Goal: Entertainment & Leisure: Consume media (video, audio)

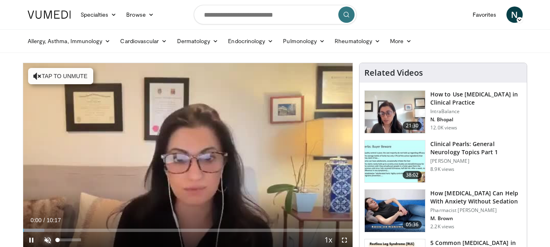
click at [45, 242] on span "Video Player" at bounding box center [48, 240] width 16 height 16
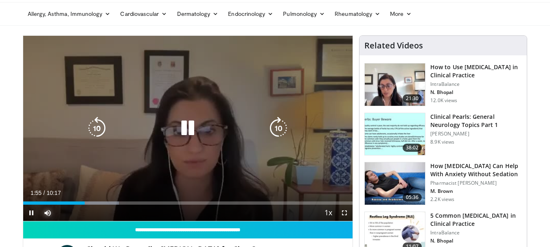
scroll to position [41, 0]
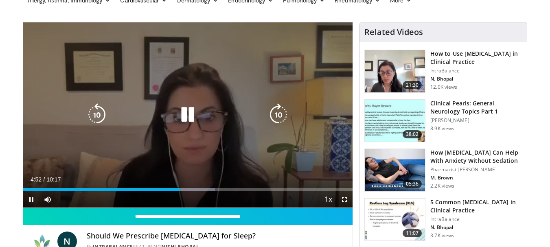
click at [185, 112] on icon "Video Player" at bounding box center [187, 114] width 23 height 23
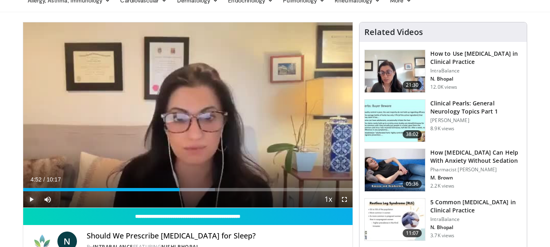
click at [29, 201] on span "Video Player" at bounding box center [31, 199] width 16 height 16
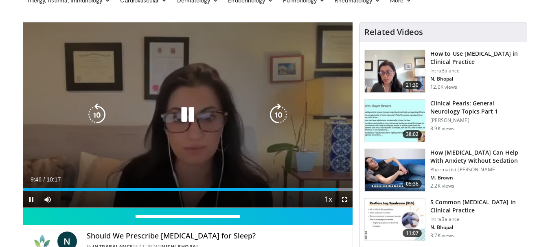
click at [191, 111] on icon "Video Player" at bounding box center [187, 114] width 23 height 23
